Goal: Subscribe to service/newsletter

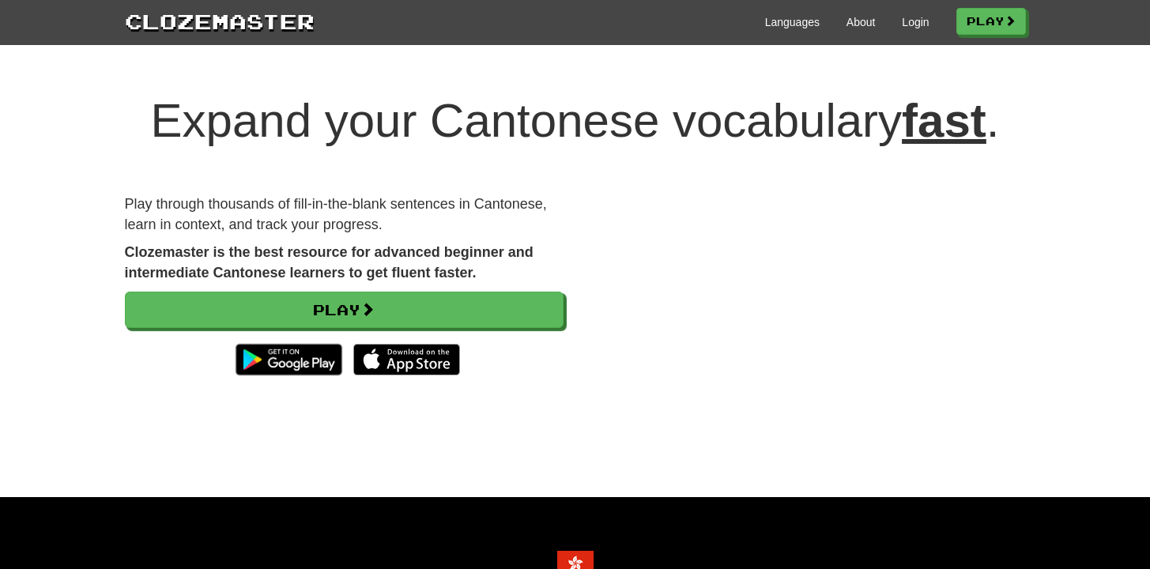
scroll to position [23, 0]
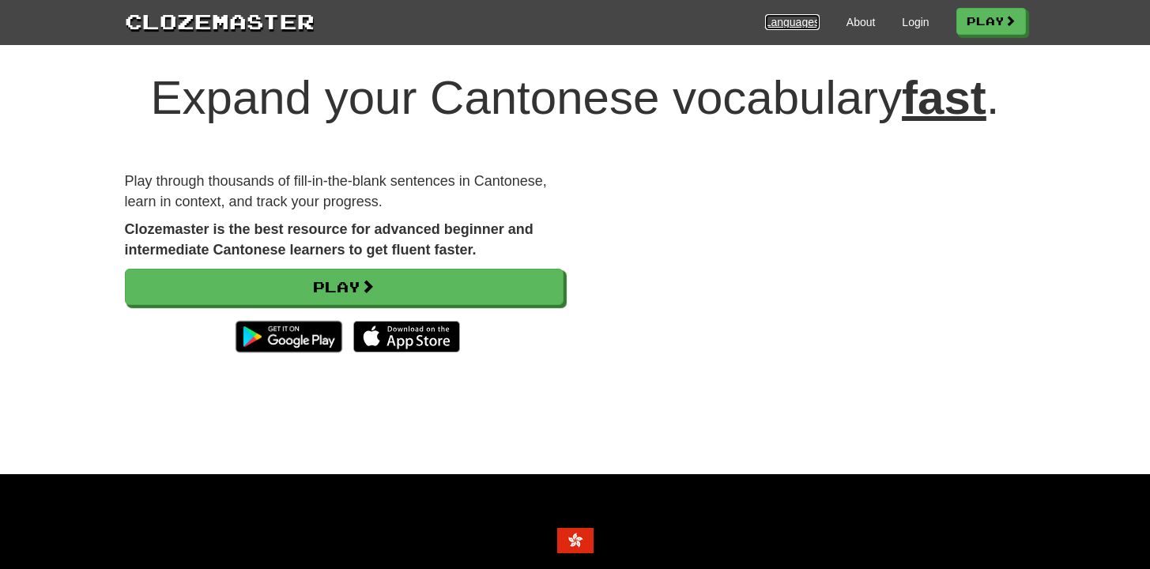
click at [771, 26] on link "Languages" at bounding box center [792, 22] width 55 height 16
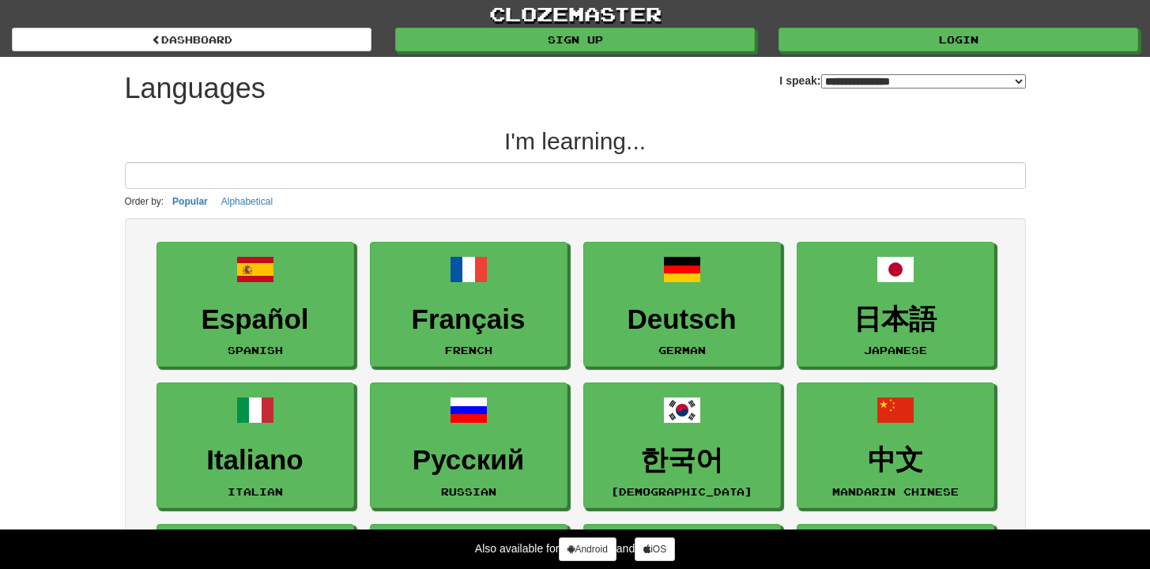
select select "*******"
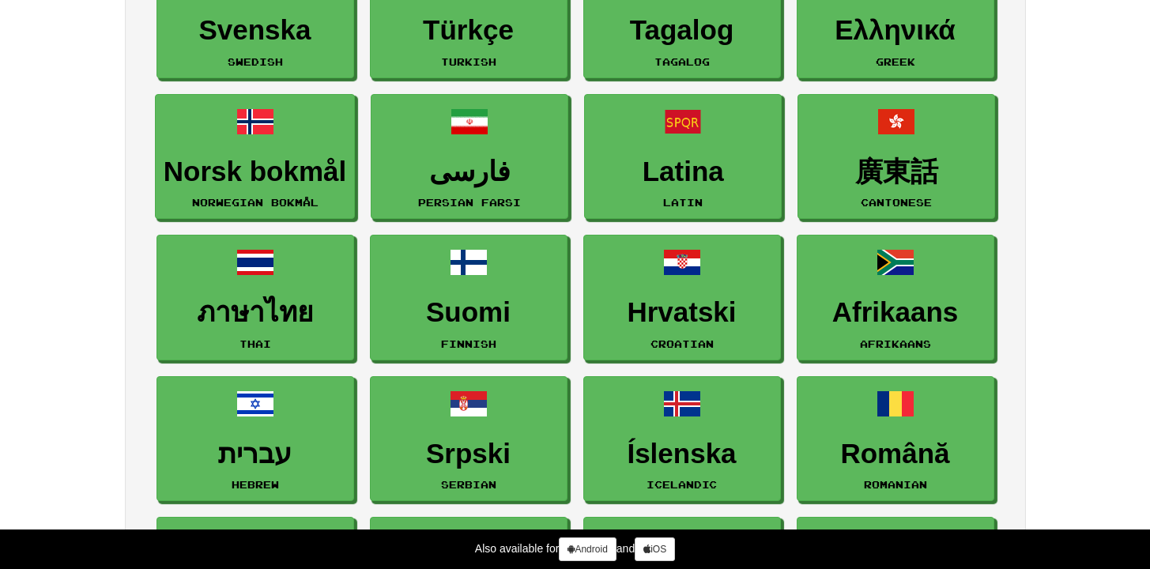
scroll to position [695, 0]
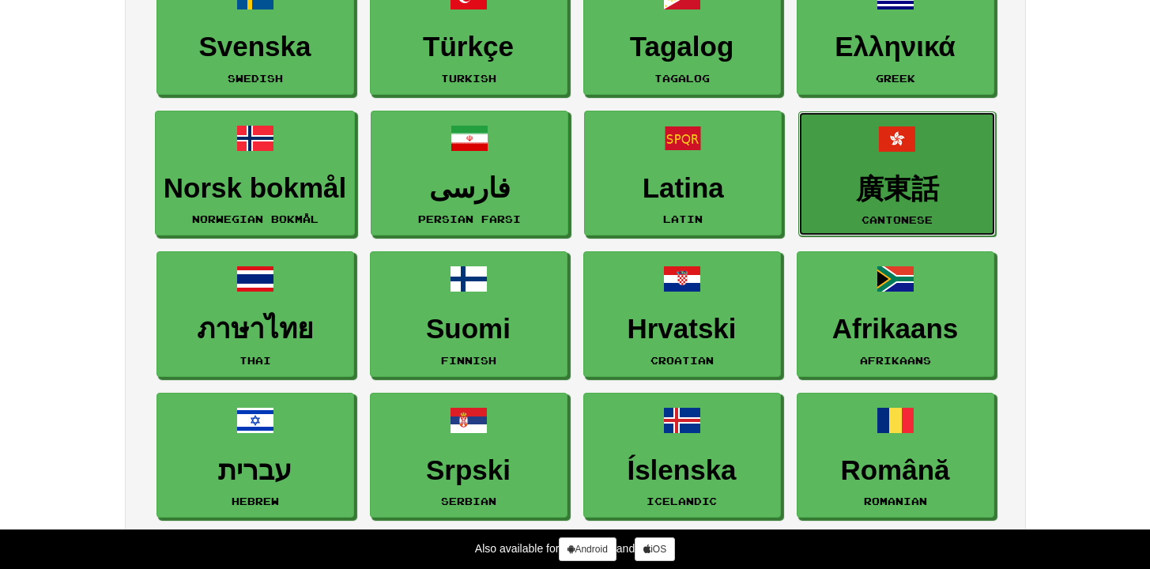
click at [933, 156] on link "廣東話 Cantonese" at bounding box center [897, 174] width 198 height 126
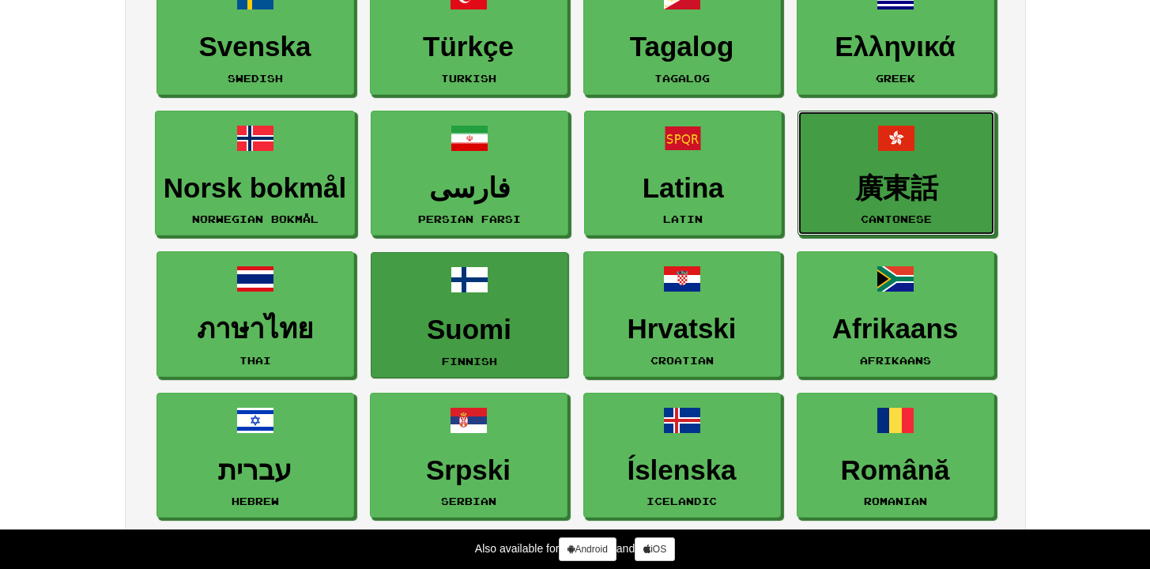
scroll to position [224, 0]
